Goal: Transaction & Acquisition: Book appointment/travel/reservation

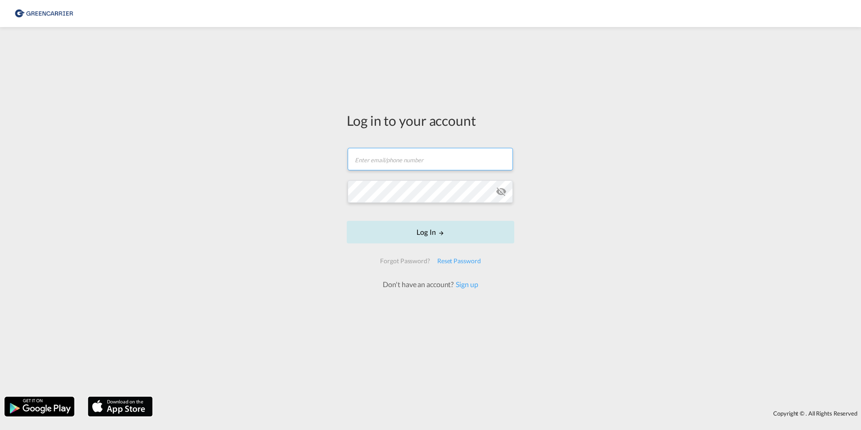
type input "[EMAIL_ADDRESS][DOMAIN_NAME]"
click at [449, 236] on button "Log In" at bounding box center [431, 232] width 168 height 23
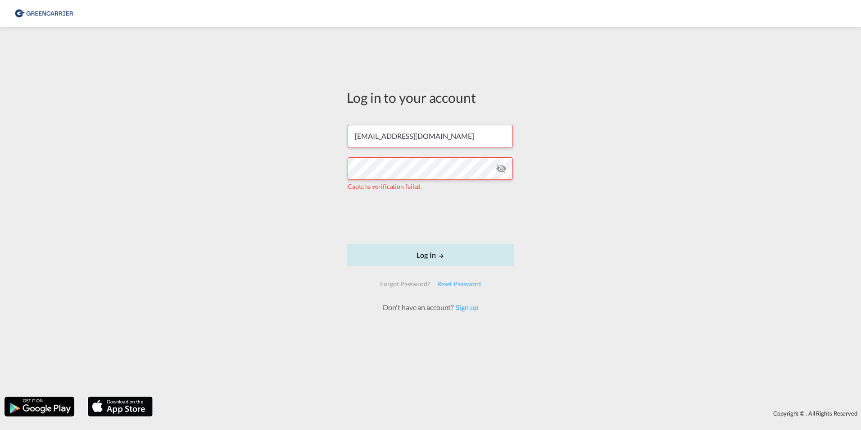
click at [417, 255] on button "Log In" at bounding box center [431, 255] width 168 height 23
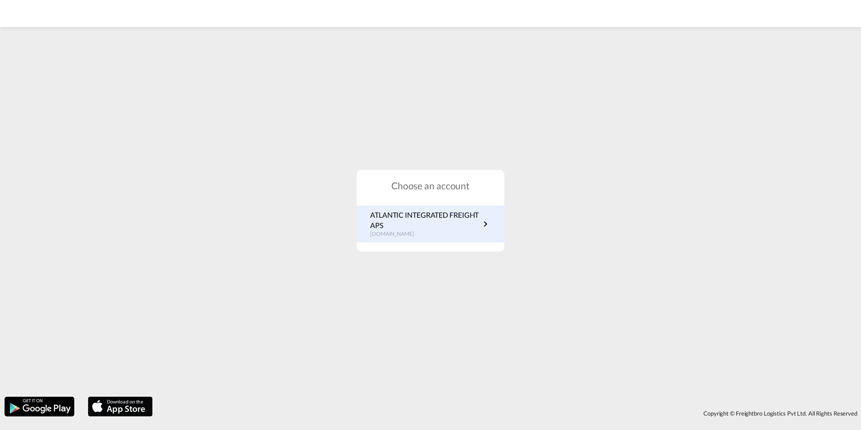
click at [455, 213] on p "ATLANTIC INTEGRATED FREIGHT APS" at bounding box center [425, 220] width 110 height 20
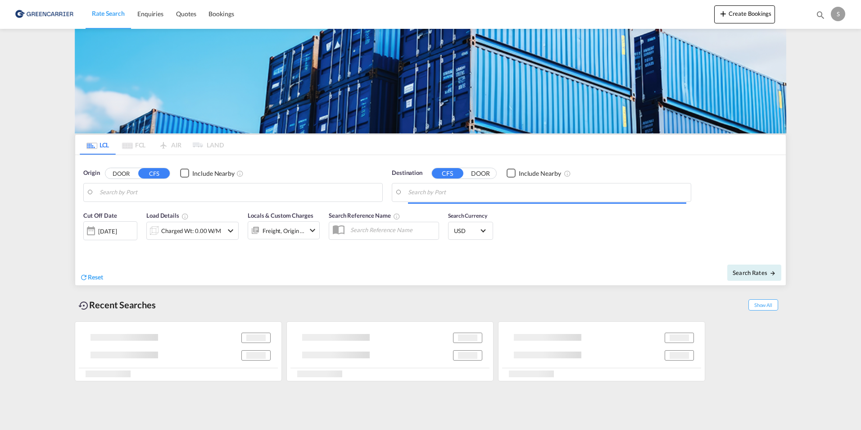
type input "[GEOGRAPHIC_DATA], [GEOGRAPHIC_DATA]"
type input "Busan, KRPUS"
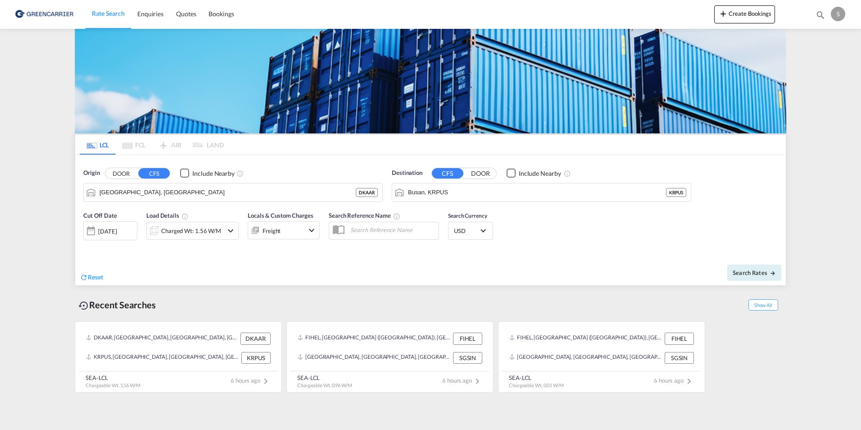
drag, startPoint x: 361, startPoint y: 232, endPoint x: 378, endPoint y: 227, distance: 18.1
click at [361, 232] on input "text" at bounding box center [392, 230] width 93 height 14
paste input "OADO251873"
type input "OADO251873 / CH"
drag, startPoint x: 323, startPoint y: 269, endPoint x: 315, endPoint y: 265, distance: 9.1
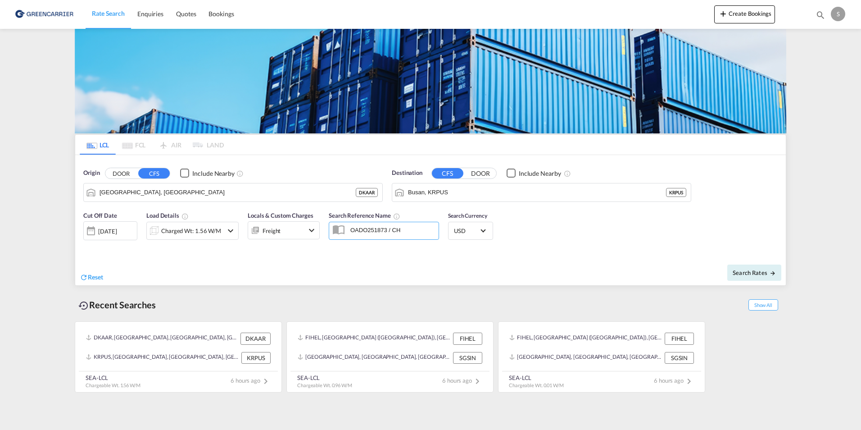
click at [323, 269] on div "Reset" at bounding box center [256, 270] width 353 height 25
click at [225, 232] on div "Charged Wt: 1.56 W/M" at bounding box center [192, 231] width 92 height 18
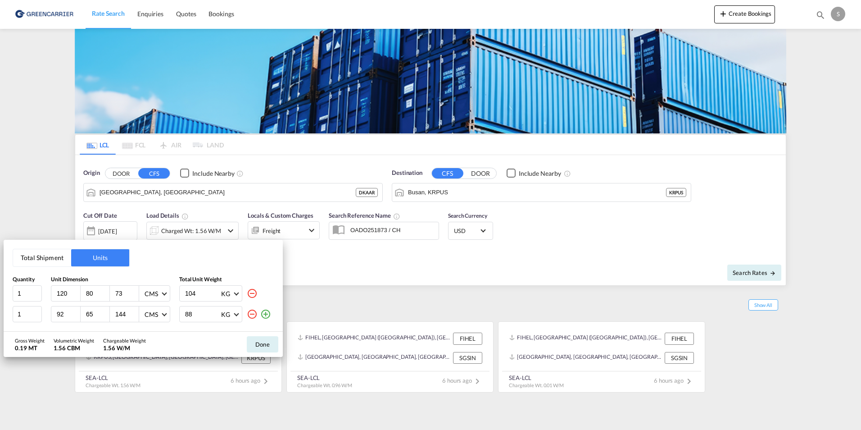
click at [264, 315] on md-icon "icon-plus-circle-outline" at bounding box center [265, 314] width 11 height 11
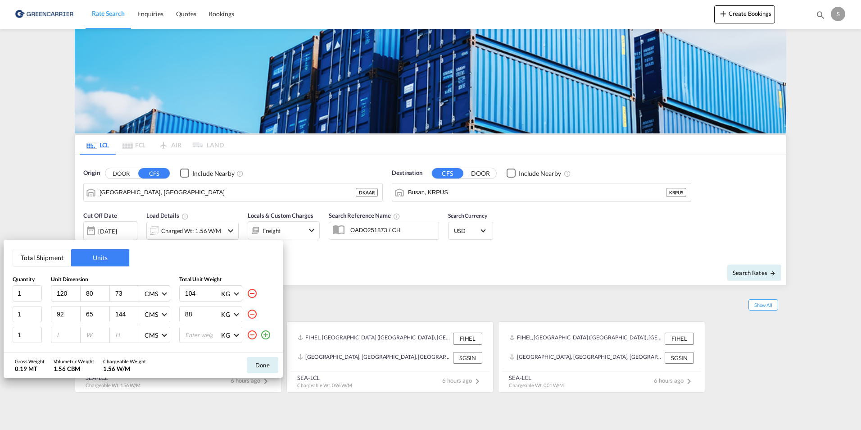
click at [264, 335] on md-icon "icon-plus-circle-outline" at bounding box center [265, 334] width 11 height 11
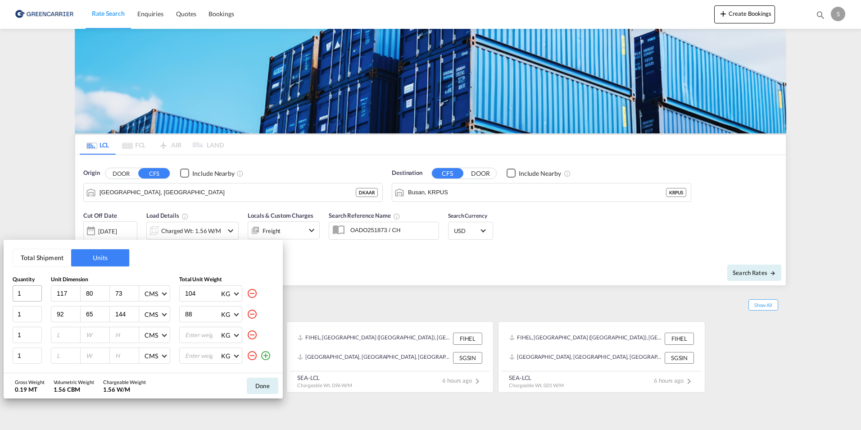
drag, startPoint x: 73, startPoint y: 294, endPoint x: 36, endPoint y: 294, distance: 36.0
click at [56, 294] on input "117" at bounding box center [68, 293] width 24 height 8
type input "120"
type input "80"
type input "215"
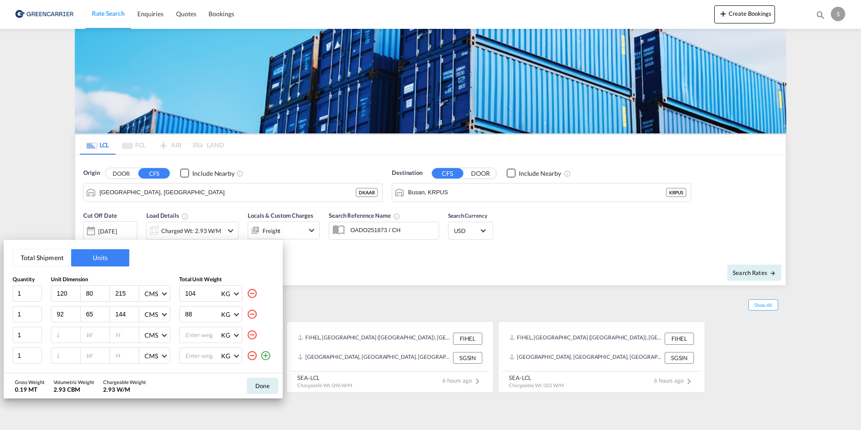
click at [59, 314] on input "92" at bounding box center [68, 314] width 24 height 8
type input "120"
type input "218"
click at [63, 337] on input "number" at bounding box center [68, 335] width 24 height 8
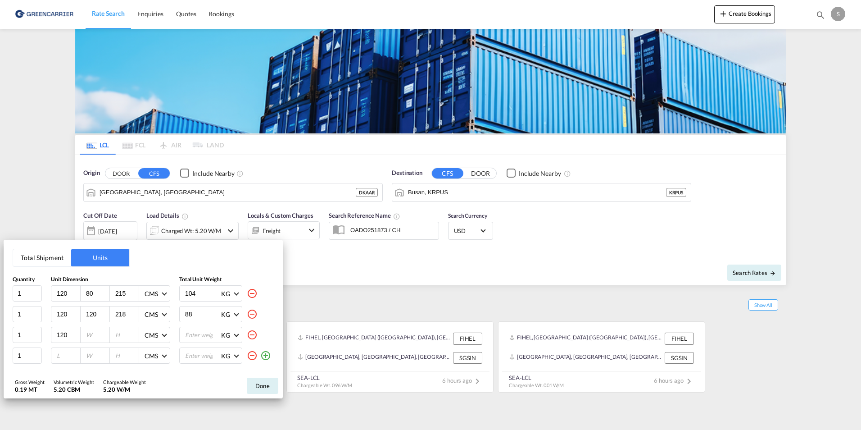
type input "120"
click at [58, 355] on input "number" at bounding box center [68, 355] width 24 height 8
type input "120"
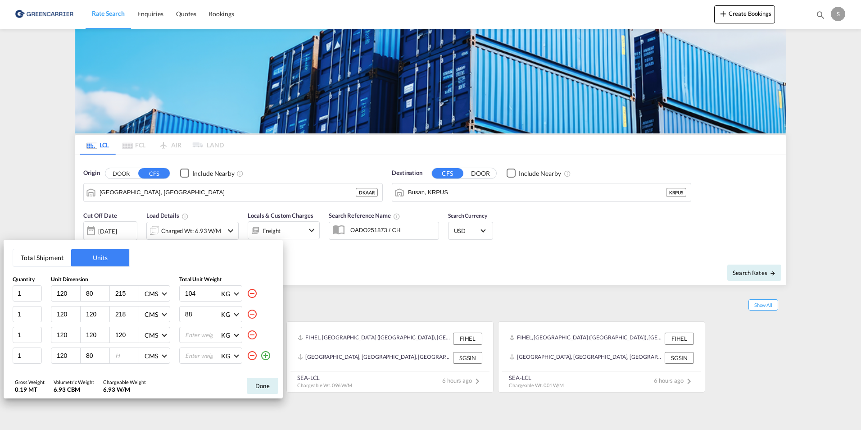
type input "80"
type input "140"
drag, startPoint x: 194, startPoint y: 295, endPoint x: 129, endPoint y: 293, distance: 64.9
click at [129, 293] on div "1 120 80 215 CMS CMS Inches 104 KG KG LB" at bounding box center [143, 293] width 261 height 16
type input "312.98"
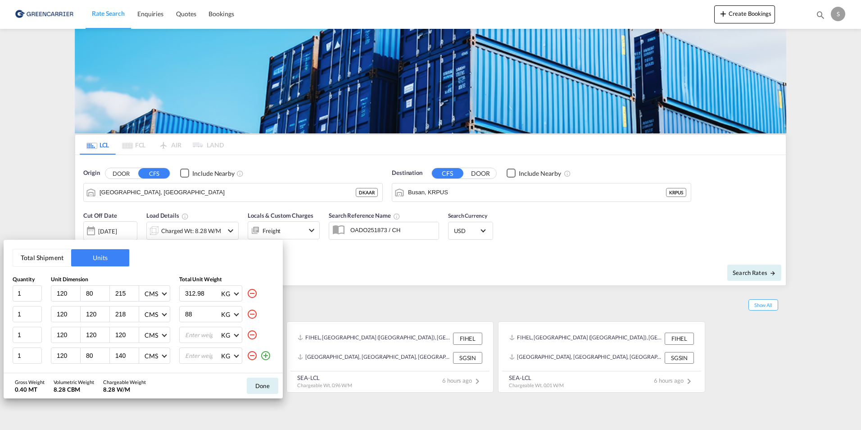
drag, startPoint x: 200, startPoint y: 313, endPoint x: 166, endPoint y: 314, distance: 34.2
click at [166, 313] on div "1 120 120 218 CMS CMS Inches 88 KG KG LB" at bounding box center [143, 314] width 261 height 16
type input "470.01"
click at [201, 335] on input "number" at bounding box center [202, 334] width 36 height 15
type input "93.35"
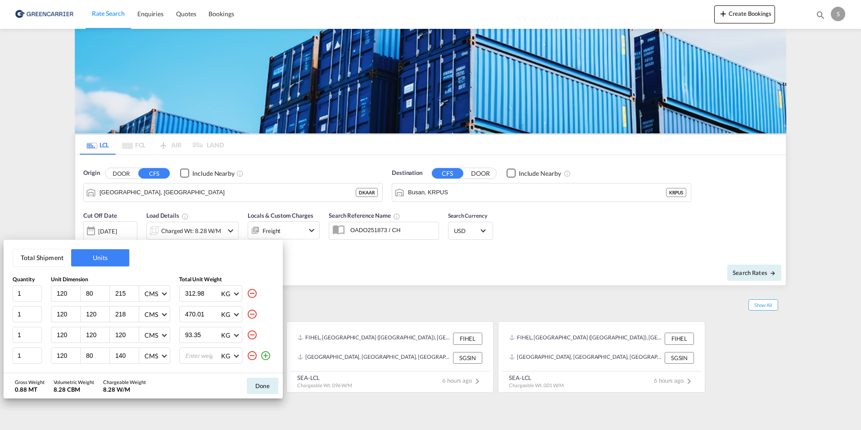
click at [211, 359] on input "number" at bounding box center [202, 355] width 36 height 15
type input "209.30"
click at [266, 382] on button "Done" at bounding box center [263, 385] width 32 height 16
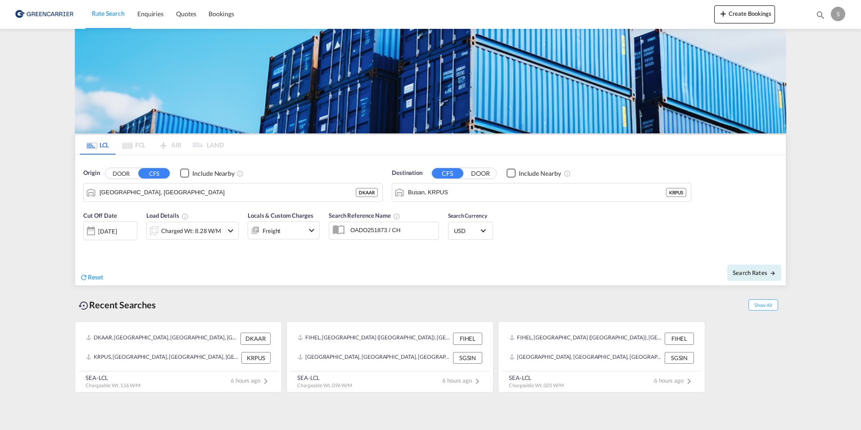
drag, startPoint x: 390, startPoint y: 288, endPoint x: 404, endPoint y: 288, distance: 14.0
click at [392, 288] on div "Recent Searches Show All [GEOGRAPHIC_DATA], [GEOGRAPHIC_DATA], [GEOGRAPHIC_DATA…" at bounding box center [431, 339] width 712 height 107
click at [743, 270] on span "Search Rates" at bounding box center [754, 272] width 43 height 7
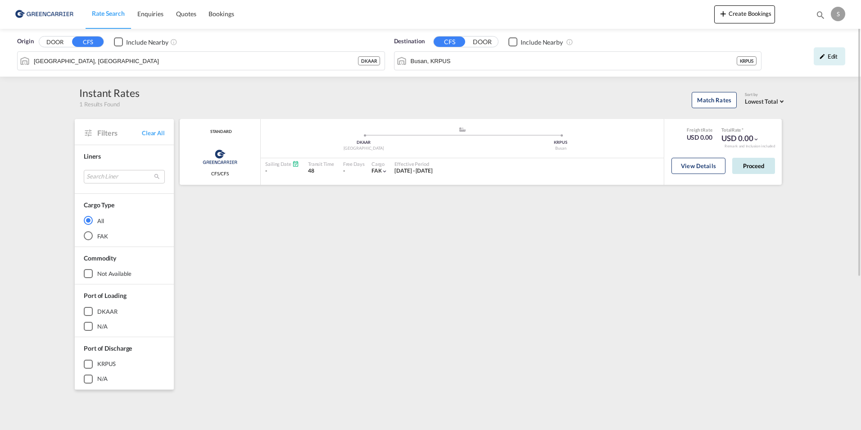
click at [748, 167] on button "Proceed" at bounding box center [753, 166] width 43 height 16
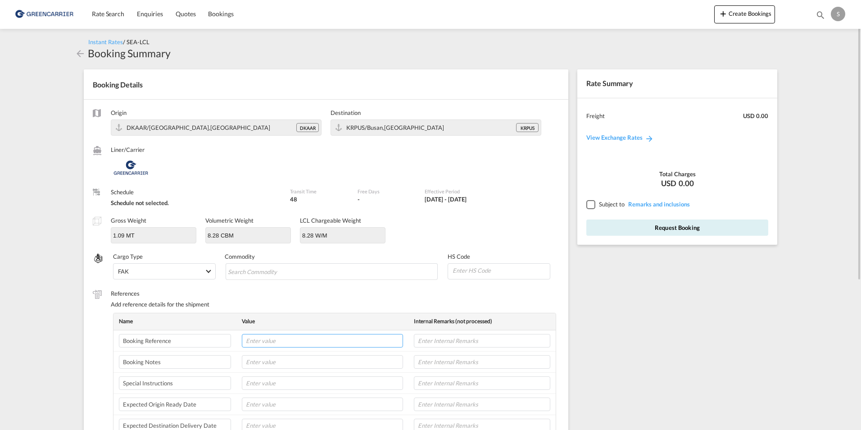
drag, startPoint x: 258, startPoint y: 337, endPoint x: 314, endPoint y: 334, distance: 56.4
click at [258, 337] on input "text" at bounding box center [322, 341] width 161 height 14
paste input "OADO251873"
type input "OADO251873 / CH"
click at [269, 361] on input "text" at bounding box center [322, 362] width 161 height 14
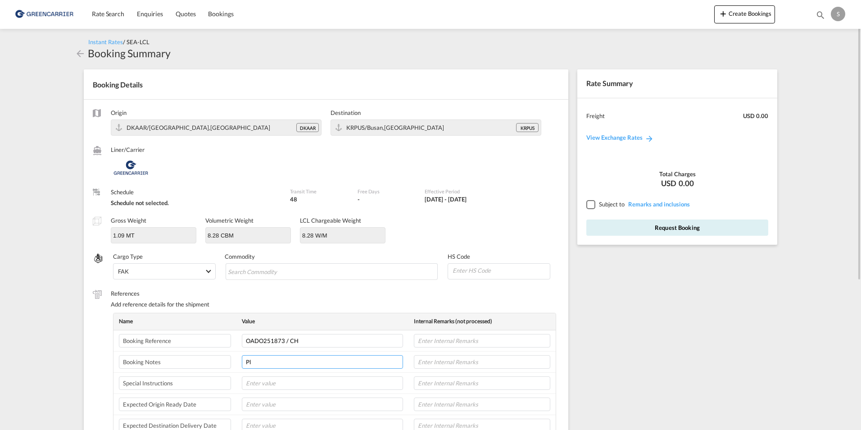
type input "P"
type input "I will send you pick up address and PIN code by email."
drag, startPoint x: 592, startPoint y: 204, endPoint x: 599, endPoint y: 210, distance: 9.2
click at [593, 204] on div at bounding box center [590, 204] width 8 height 8
click at [674, 231] on button "Request Booking" at bounding box center [677, 227] width 182 height 16
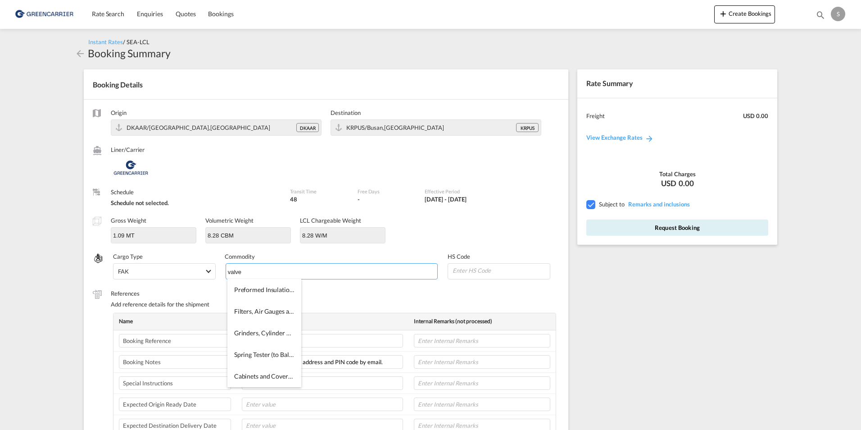
type input "valve"
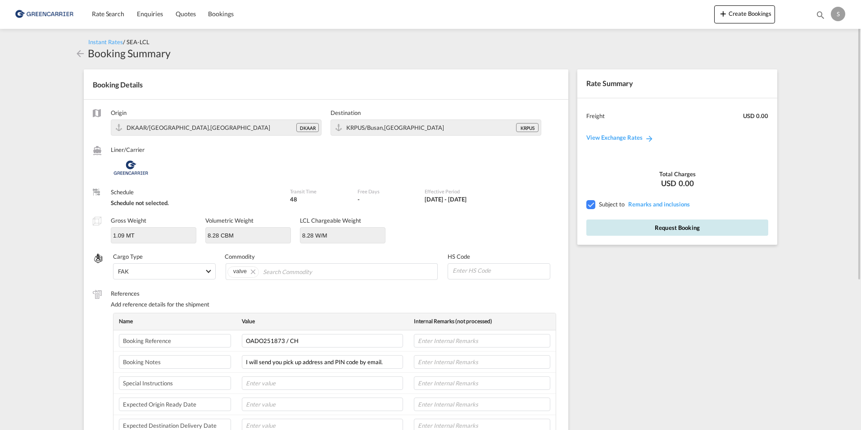
click at [688, 223] on button "Request Booking" at bounding box center [677, 227] width 182 height 16
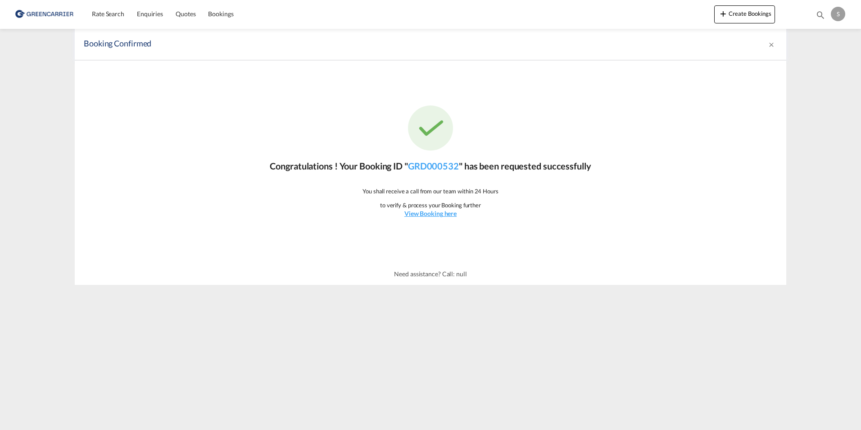
drag, startPoint x: 408, startPoint y: 171, endPoint x: 460, endPoint y: 174, distance: 52.4
click at [460, 174] on div "Congratulations ! Your Booking ID " GRD000532 " has been requested successfully…" at bounding box center [431, 161] width 712 height 203
copy p "GRD000532"
